Goal: Task Accomplishment & Management: Use online tool/utility

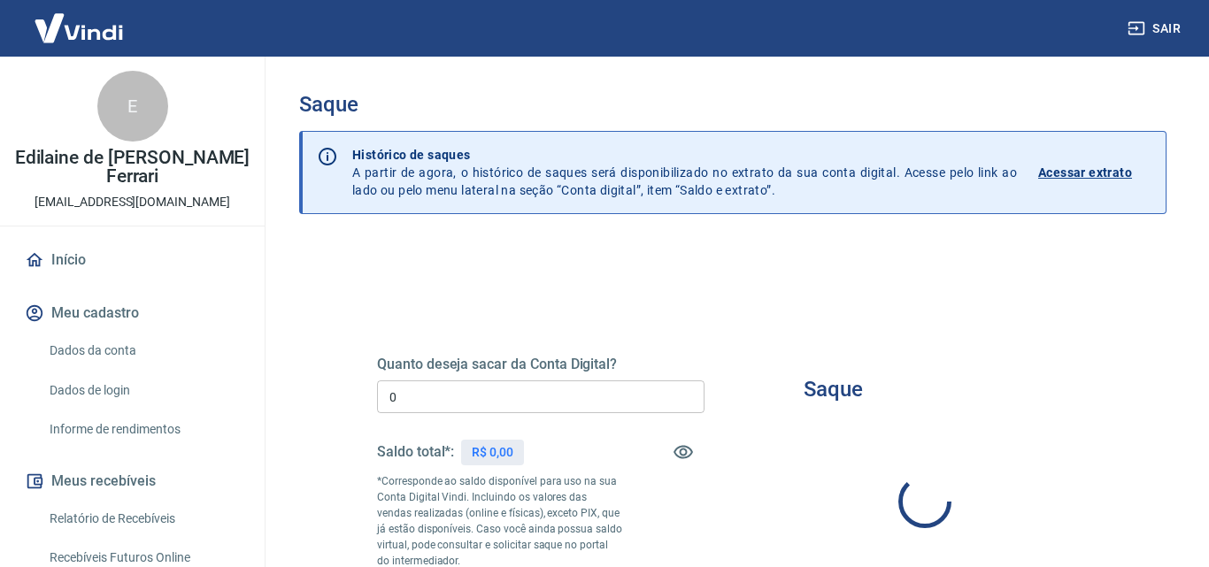
type input "R$ 0,00"
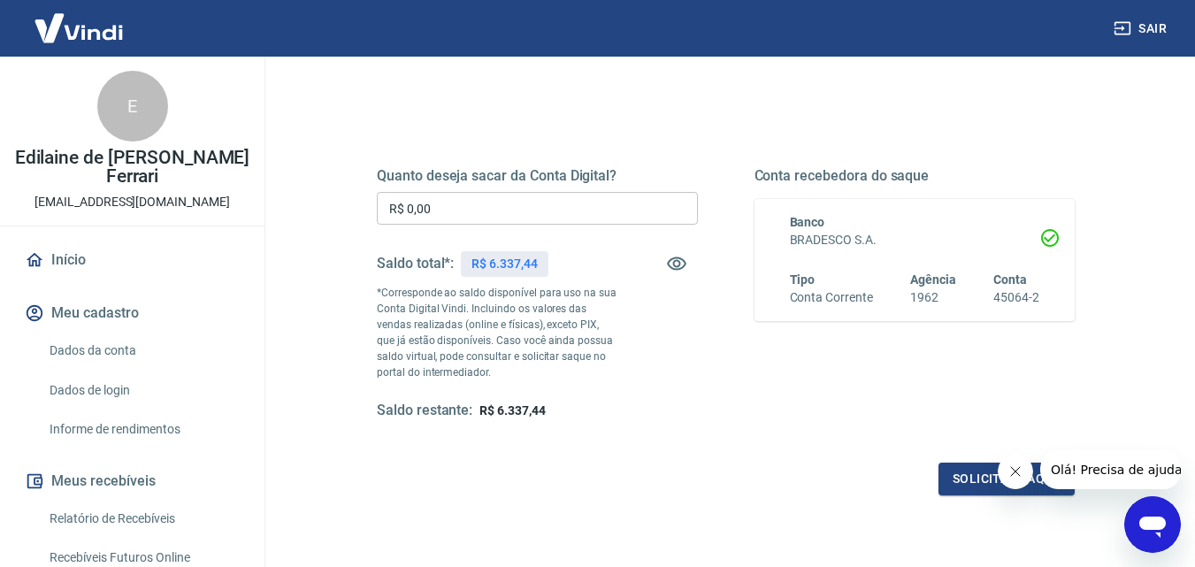
scroll to position [147, 0]
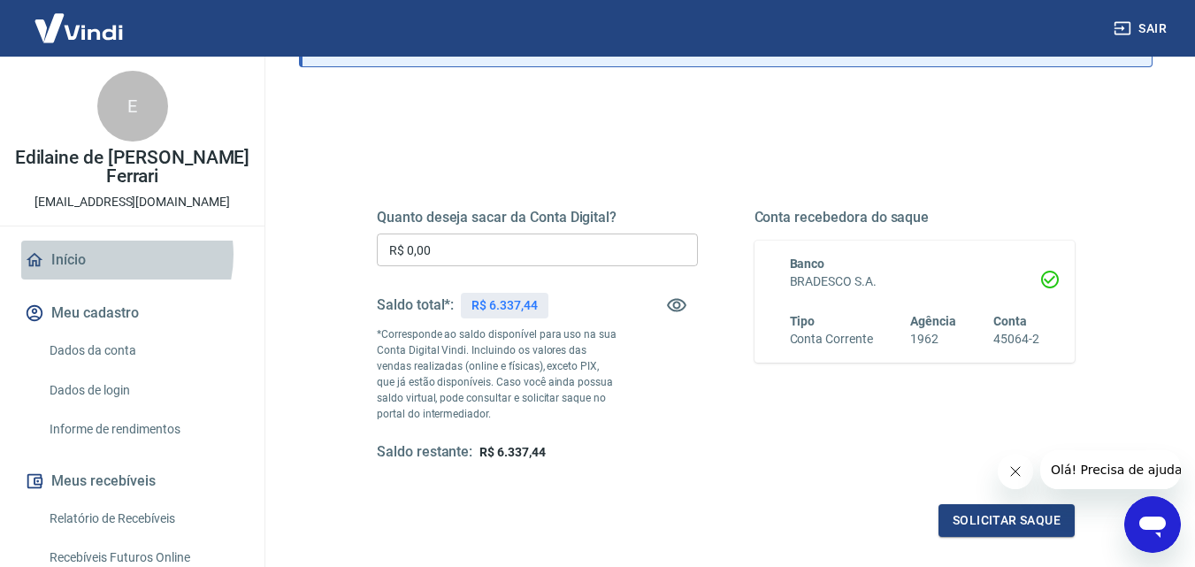
click at [106, 255] on link "Início" at bounding box center [132, 260] width 222 height 39
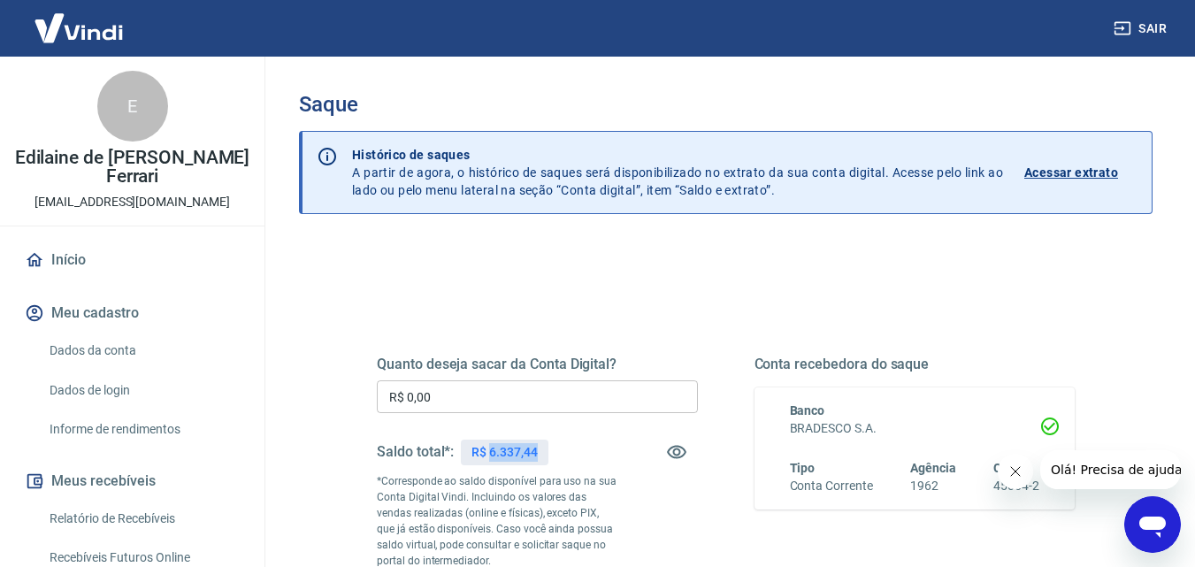
drag, startPoint x: 548, startPoint y: 445, endPoint x: 489, endPoint y: 451, distance: 58.7
click at [489, 451] on div "R$ 6.337,44" at bounding box center [504, 453] width 87 height 26
copy p "6.337,44"
click at [483, 400] on input "R$ 0,00" at bounding box center [537, 396] width 321 height 33
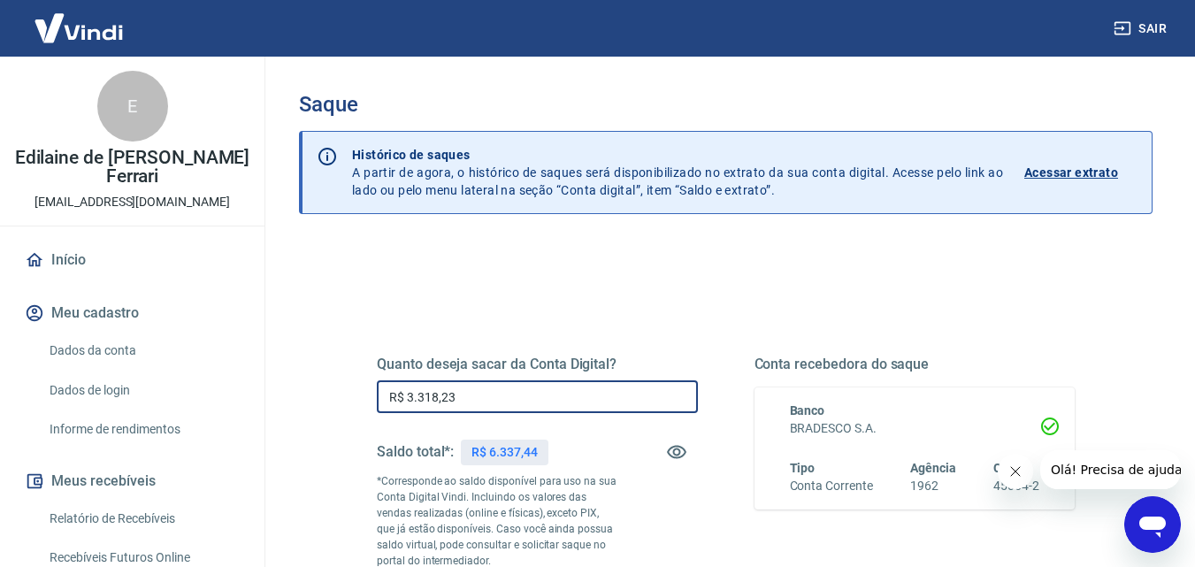
click at [486, 399] on input "R$ 3.318,23" at bounding box center [537, 396] width 321 height 33
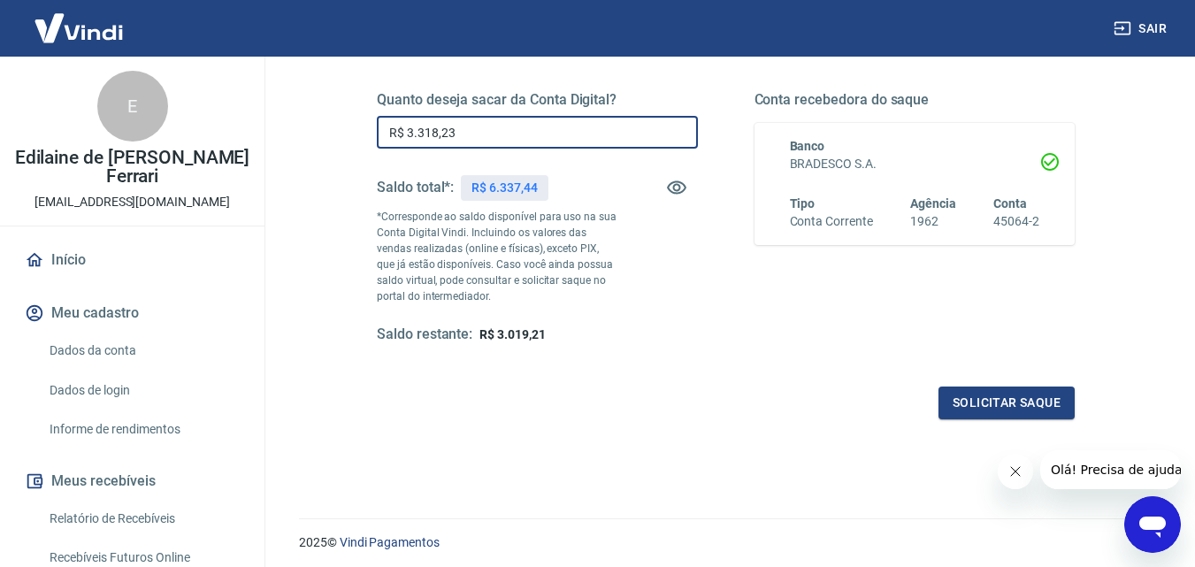
scroll to position [265, 0]
type input "R$ 3.318,23"
click at [969, 391] on button "Solicitar saque" at bounding box center [1007, 402] width 136 height 33
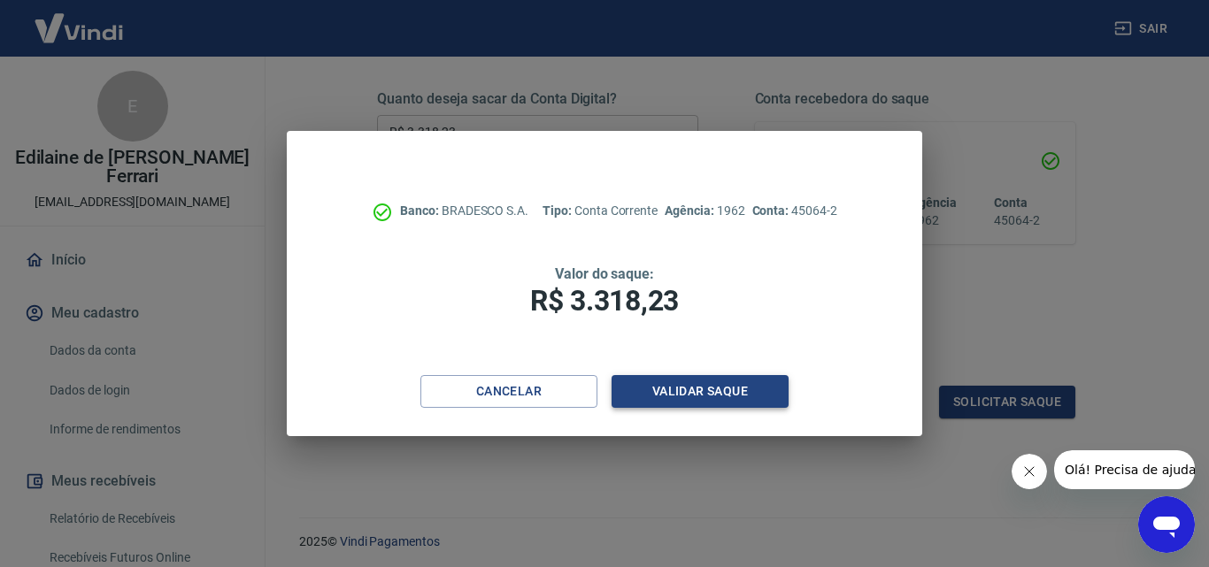
click at [730, 391] on button "Validar saque" at bounding box center [699, 391] width 177 height 33
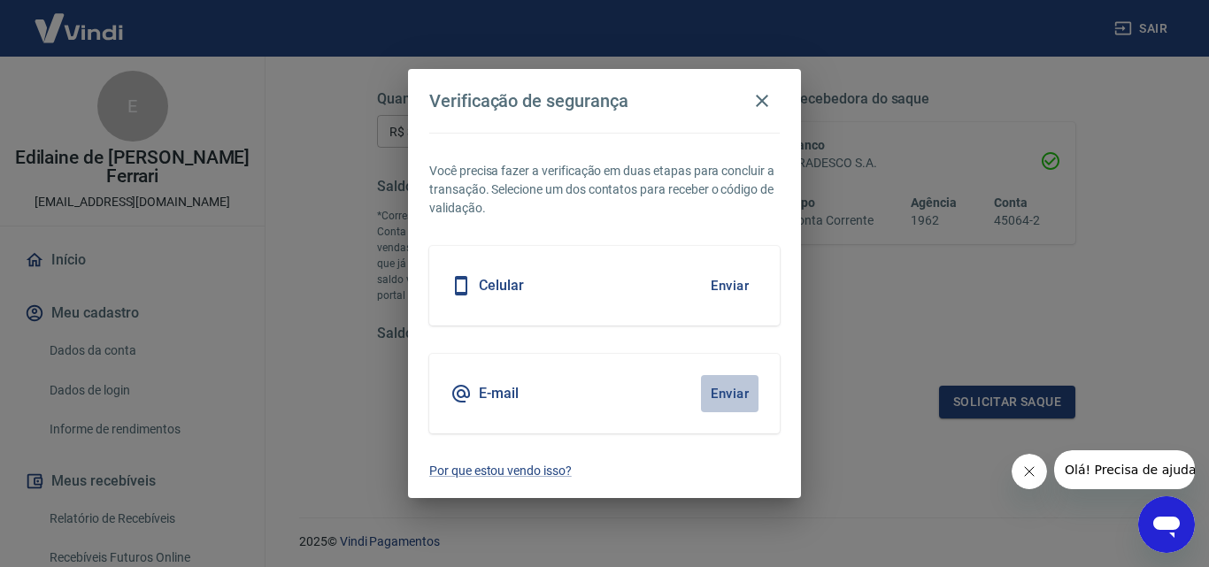
click at [718, 387] on button "Enviar" at bounding box center [730, 393] width 58 height 37
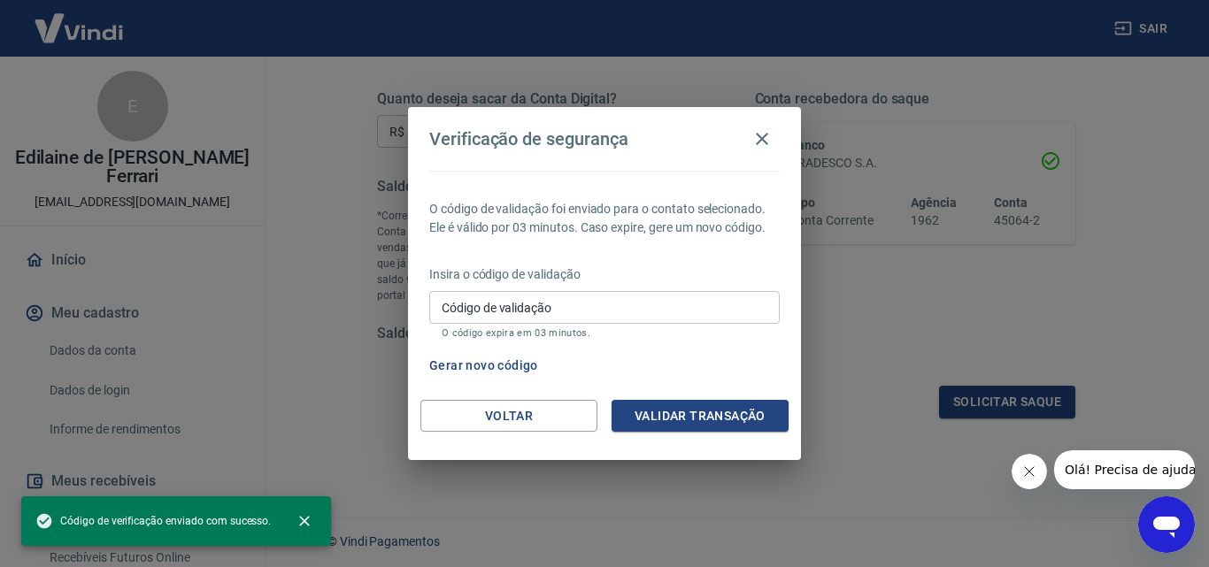
click at [606, 307] on input "Código de validação" at bounding box center [604, 307] width 350 height 33
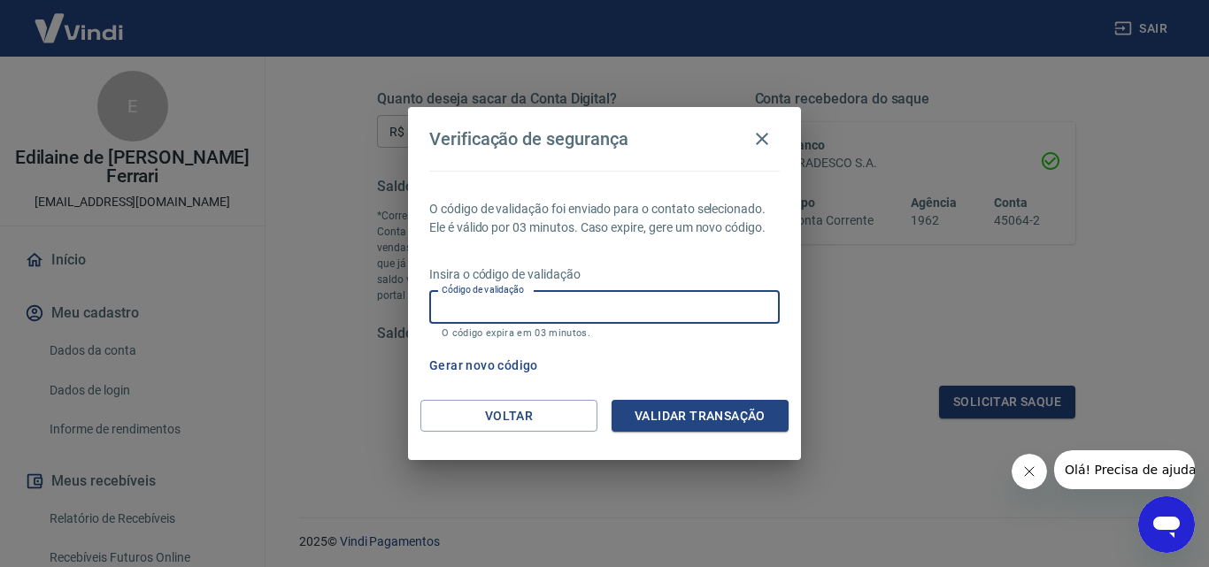
paste input "670271"
type input "670271"
click at [660, 405] on button "Validar transação" at bounding box center [699, 416] width 177 height 33
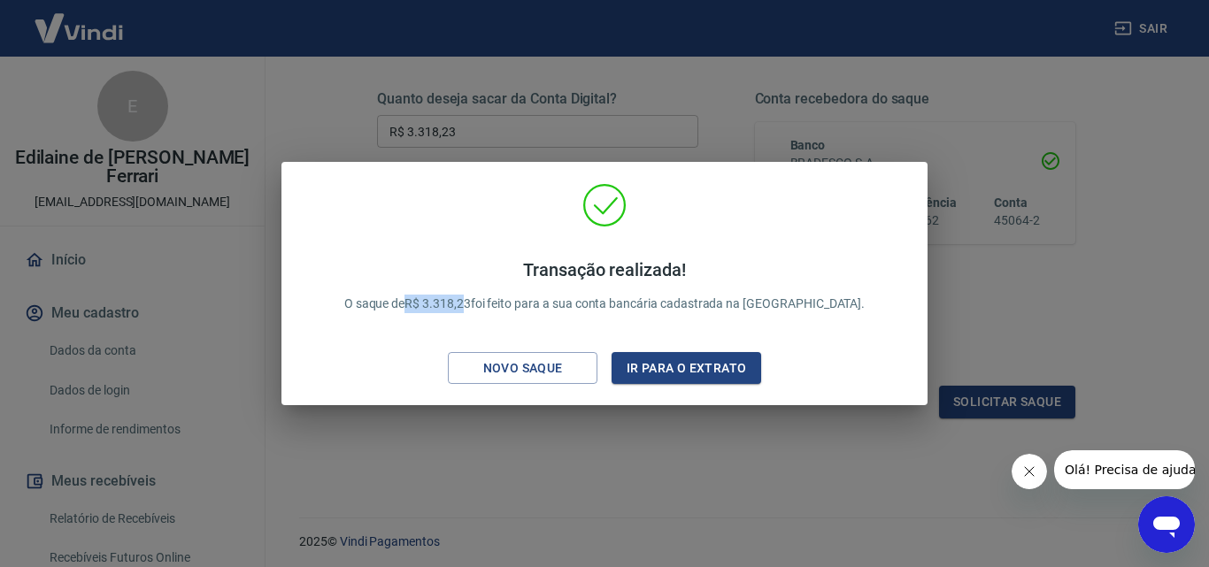
drag, startPoint x: 513, startPoint y: 301, endPoint x: 455, endPoint y: 300, distance: 58.4
click at [455, 300] on p "Transação realizada! O saque de R$ 3.318,23 foi feito para a sua conta bancária…" at bounding box center [604, 286] width 521 height 54
drag, startPoint x: 517, startPoint y: 304, endPoint x: 454, endPoint y: 299, distance: 63.0
click at [454, 299] on p "Transação realizada! O saque de R$ 3.318,23 foi feito para a sua conta bancária…" at bounding box center [604, 286] width 521 height 54
copy p "R$ 3.318,23"
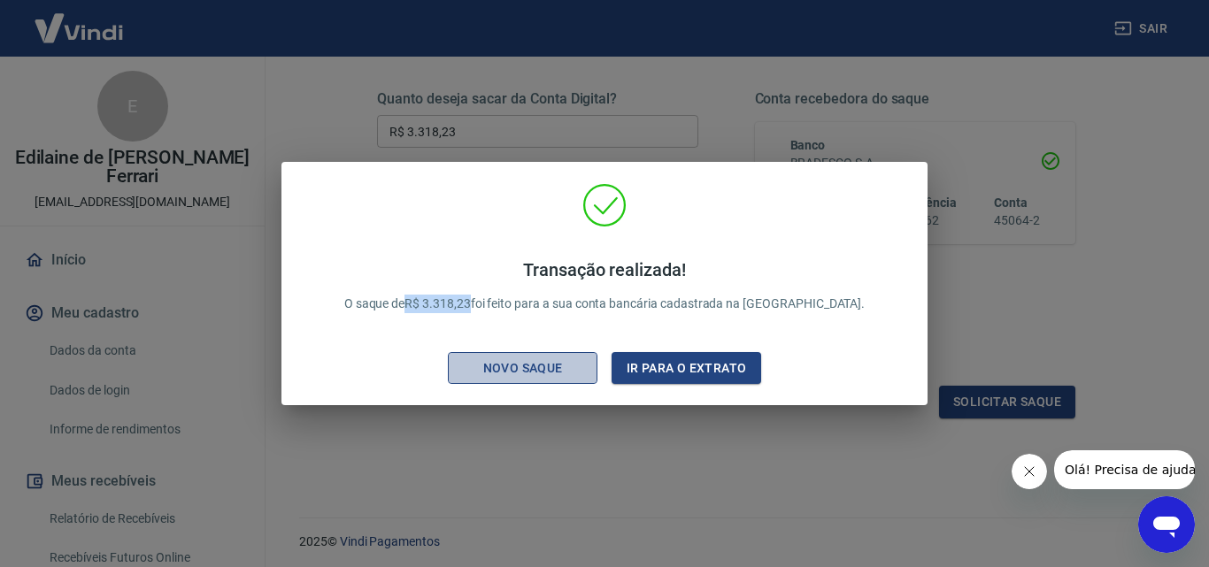
click at [563, 357] on div "Novo saque" at bounding box center [523, 368] width 122 height 22
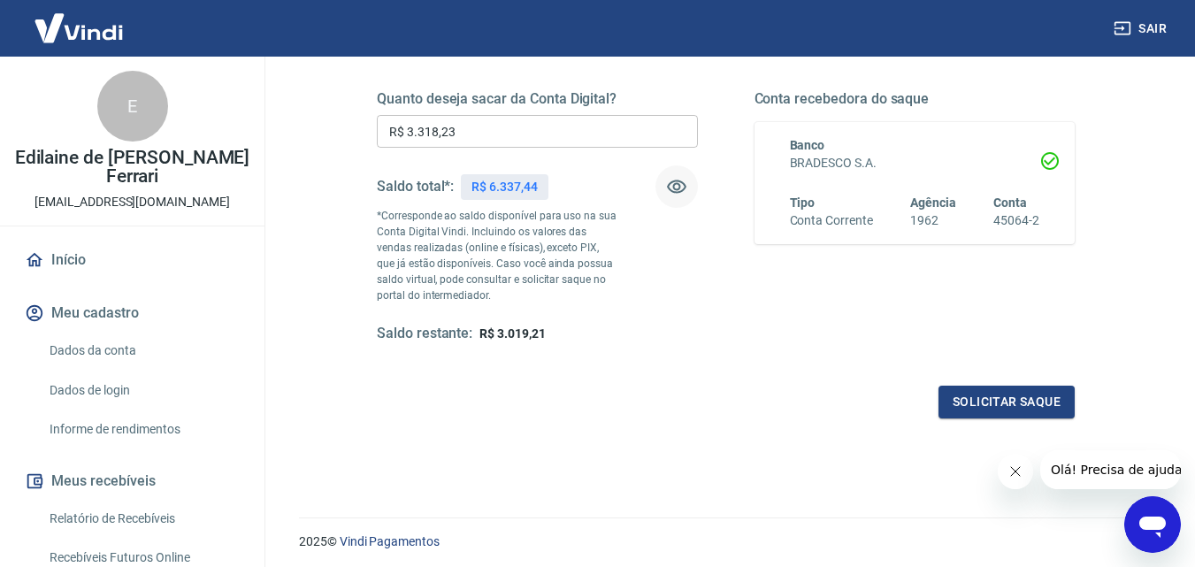
click at [670, 188] on icon "button" at bounding box center [676, 186] width 21 height 21
click at [670, 188] on icon "button" at bounding box center [676, 187] width 19 height 17
